Goal: Entertainment & Leisure: Consume media (video, audio)

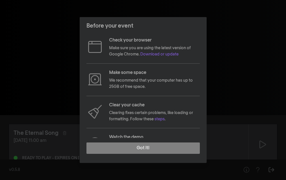
drag, startPoint x: 176, startPoint y: 147, endPoint x: 196, endPoint y: 128, distance: 27.5
click at [177, 147] on button "Got it!" at bounding box center [143, 147] width 113 height 11
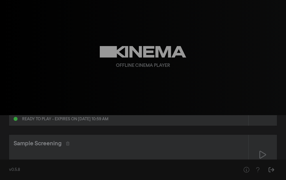
scroll to position [67, 0]
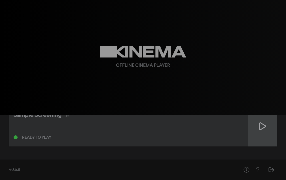
click at [255, 128] on div at bounding box center [263, 126] width 28 height 40
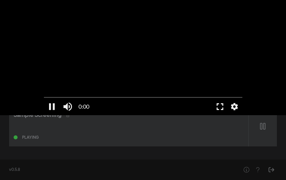
click at [222, 107] on button "fullscreen" at bounding box center [220, 106] width 16 height 17
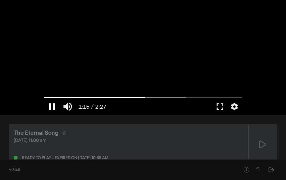
click at [52, 106] on button "pause" at bounding box center [52, 106] width 16 height 17
click at [221, 104] on button "fullscreen" at bounding box center [220, 106] width 16 height 17
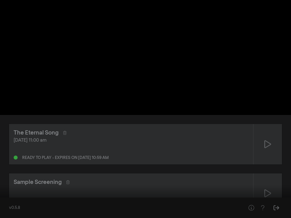
click at [12, 179] on button "play_arrow" at bounding box center [11, 209] width 16 height 17
click at [7, 179] on button "pause" at bounding box center [11, 209] width 16 height 17
type input "80.762284"
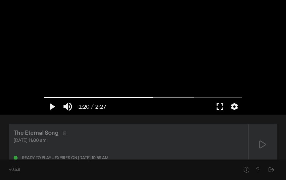
click at [220, 106] on button "fullscreen" at bounding box center [220, 106] width 16 height 17
click at [266, 101] on div "play_arrow 1:20 / 2:27 volume_up fullscreen settings closed_caption Captions Of…" at bounding box center [143, 57] width 286 height 115
click at [222, 108] on button "fullscreen" at bounding box center [220, 106] width 16 height 17
click at [278, 64] on div "play_arrow 1:20 / 2:27 volume_up fullscreen settings closed_caption Captions Of…" at bounding box center [143, 57] width 286 height 115
